Goal: Task Accomplishment & Management: Use online tool/utility

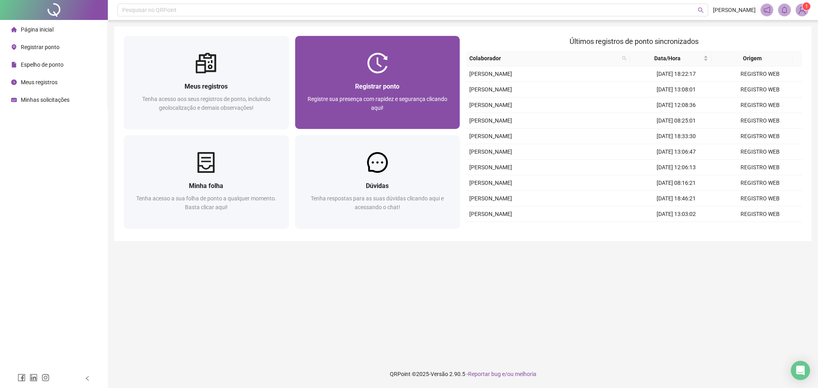
click at [449, 85] on div "Registrar ponto" at bounding box center [378, 87] width 146 height 10
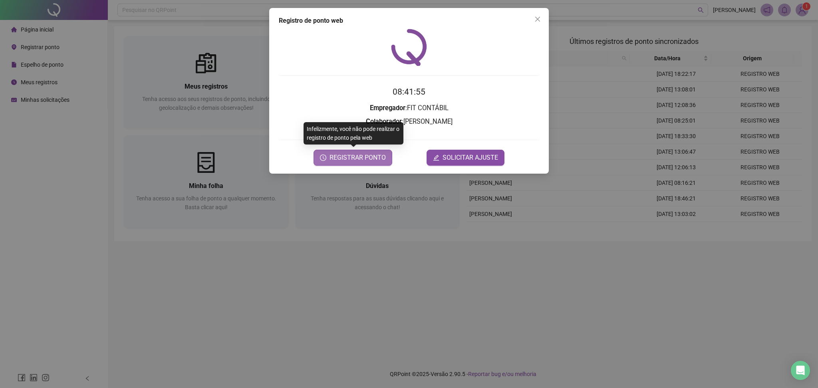
click at [368, 156] on span "REGISTRAR PONTO" at bounding box center [358, 158] width 56 height 10
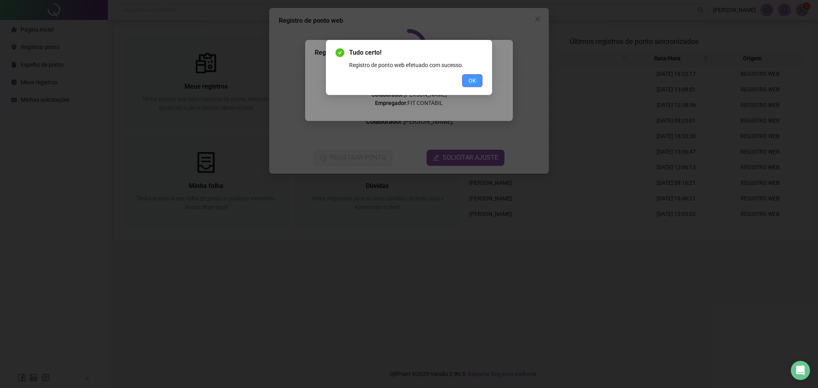
click at [463, 80] on button "OK" at bounding box center [472, 80] width 20 height 13
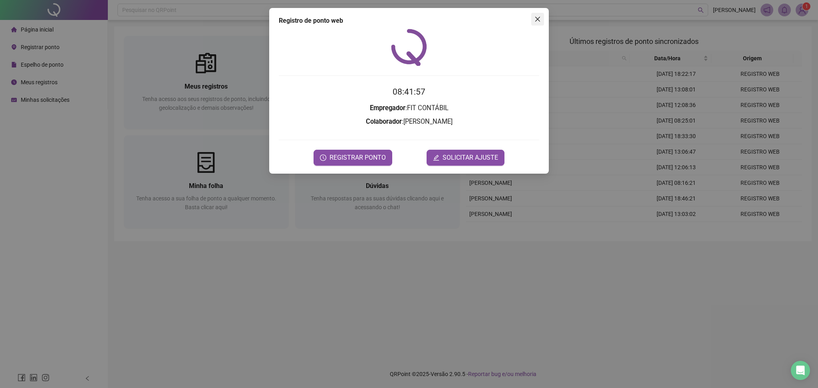
click at [539, 20] on icon "close" at bounding box center [537, 19] width 5 height 5
